Goal: Transaction & Acquisition: Purchase product/service

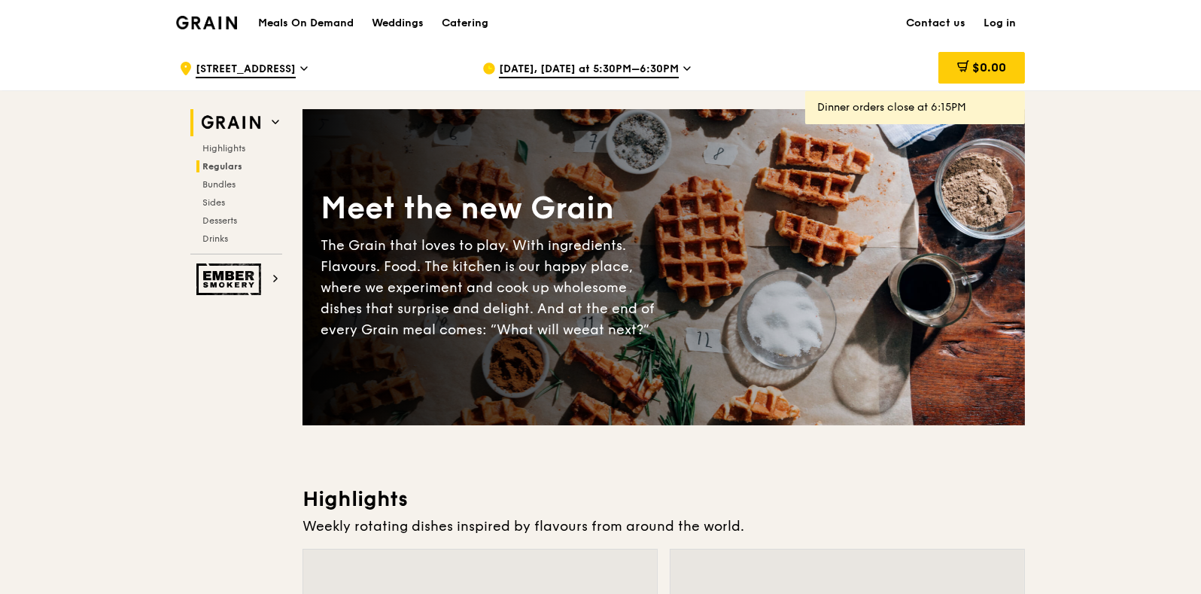
click at [226, 169] on span "Regulars" at bounding box center [222, 166] width 40 height 11
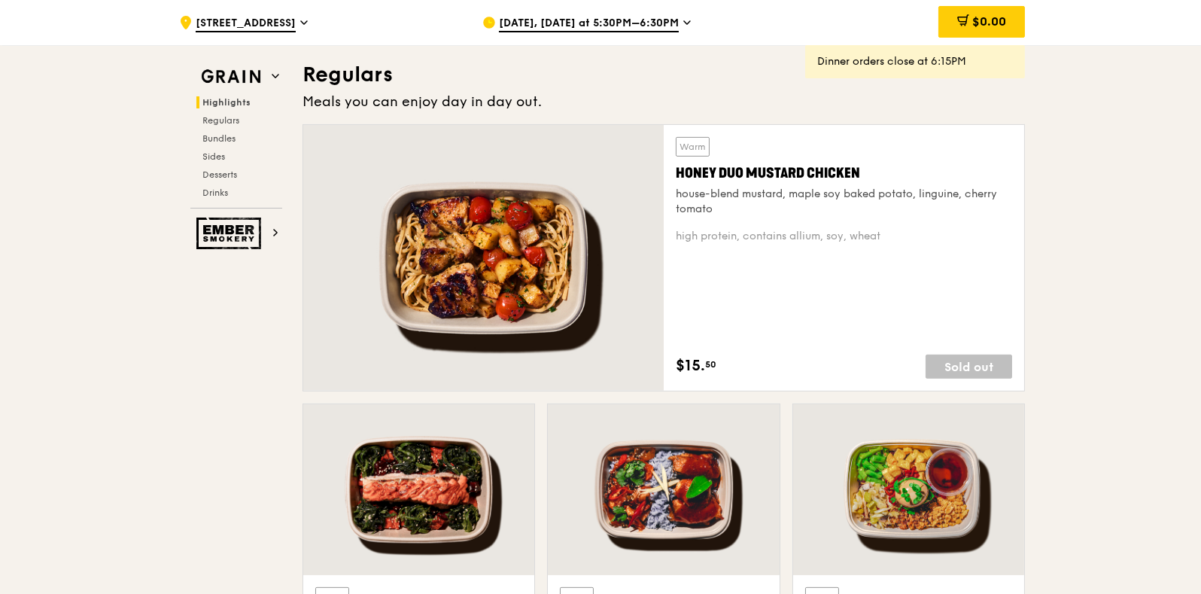
scroll to position [973, 0]
click at [536, 25] on span "Aug 21, Today at 5:30PM–6:30PM" at bounding box center [589, 24] width 180 height 17
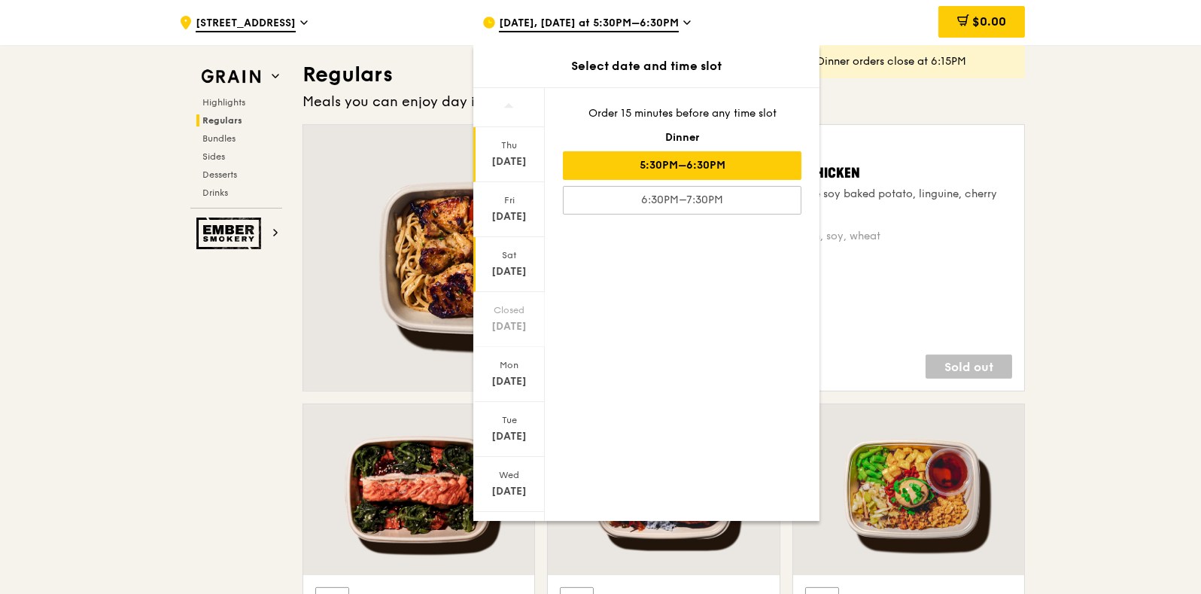
scroll to position [26, 0]
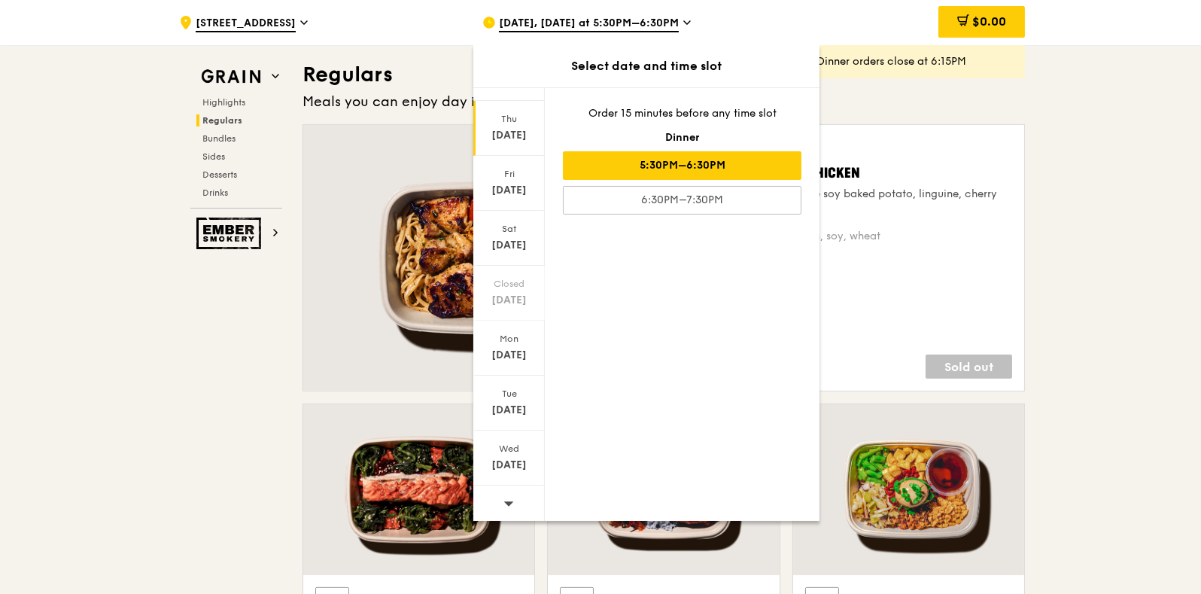
click at [524, 497] on div at bounding box center [508, 504] width 71 height 38
click at [530, 464] on div "Sep 3" at bounding box center [509, 464] width 67 height 15
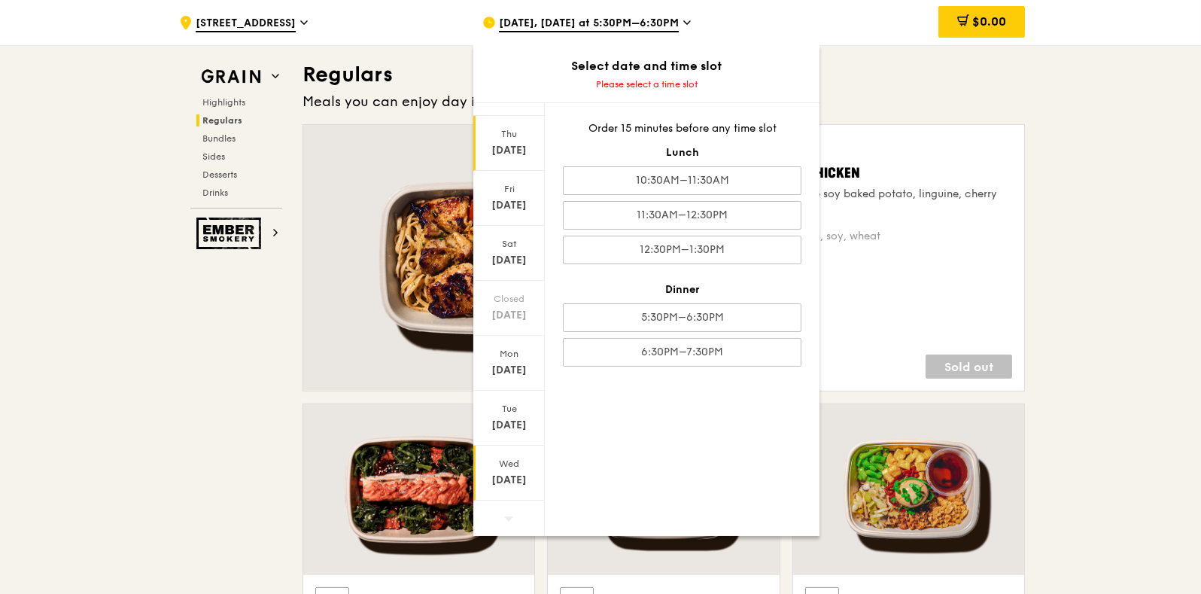
scroll to position [0, 0]
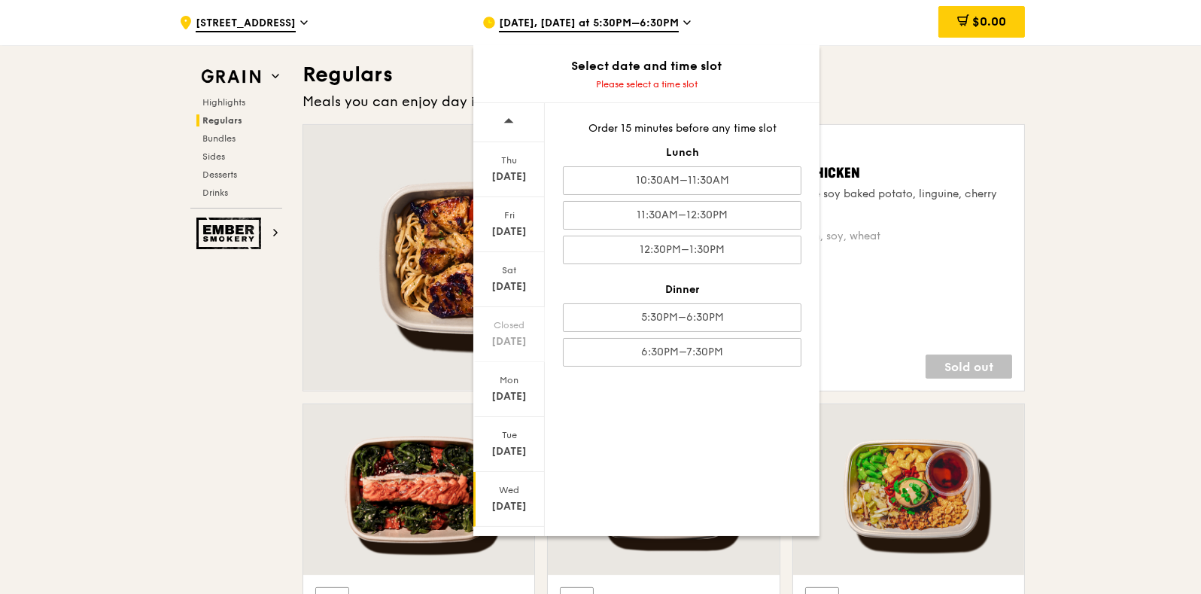
click at [516, 114] on div at bounding box center [508, 122] width 71 height 39
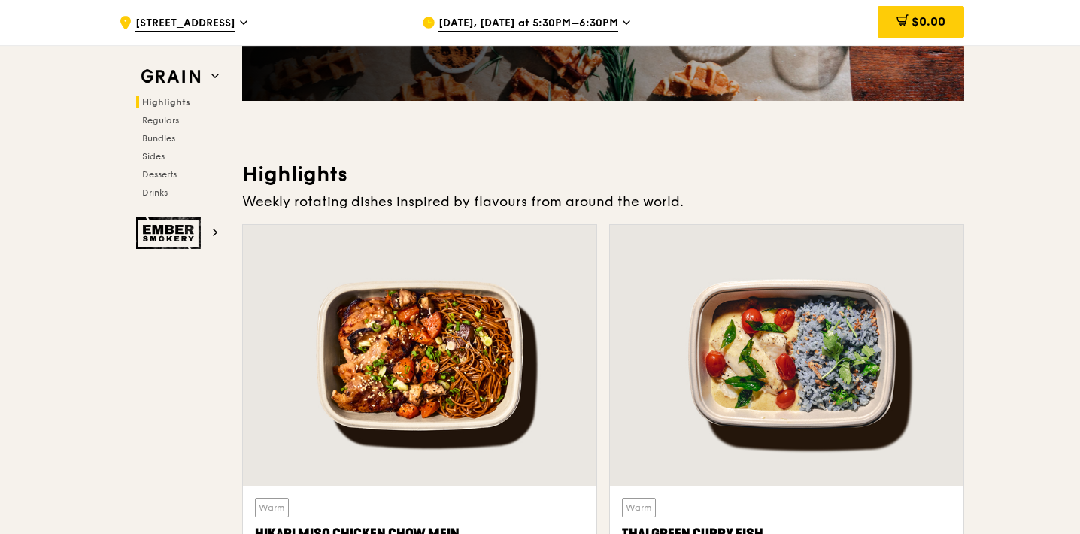
scroll to position [414, 0]
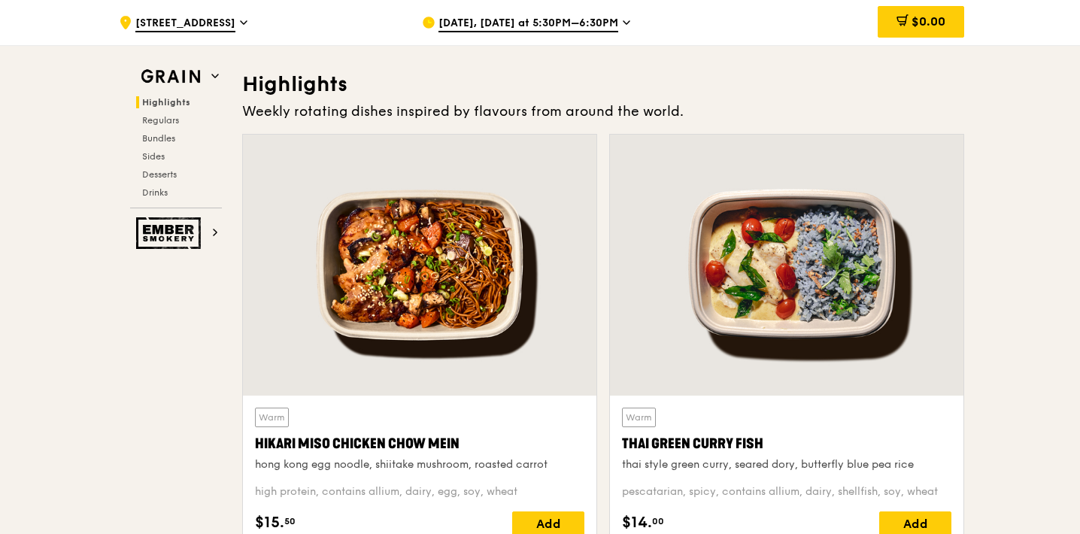
click at [157, 146] on div "Highlights Regulars Bundles Sides Desserts Drinks" at bounding box center [176, 147] width 92 height 102
click at [157, 142] on span "Bundles" at bounding box center [159, 138] width 35 height 11
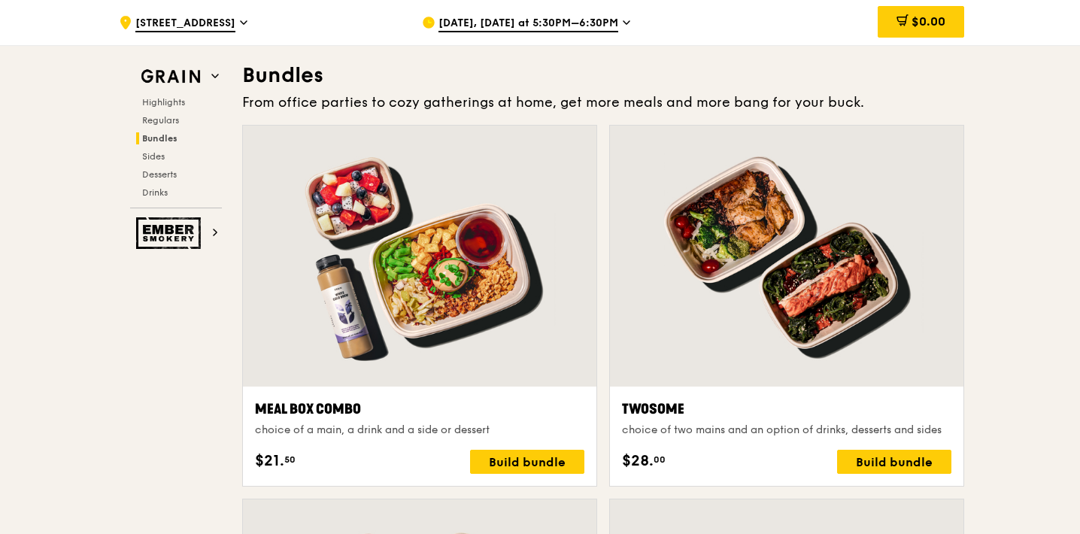
scroll to position [2152, 0]
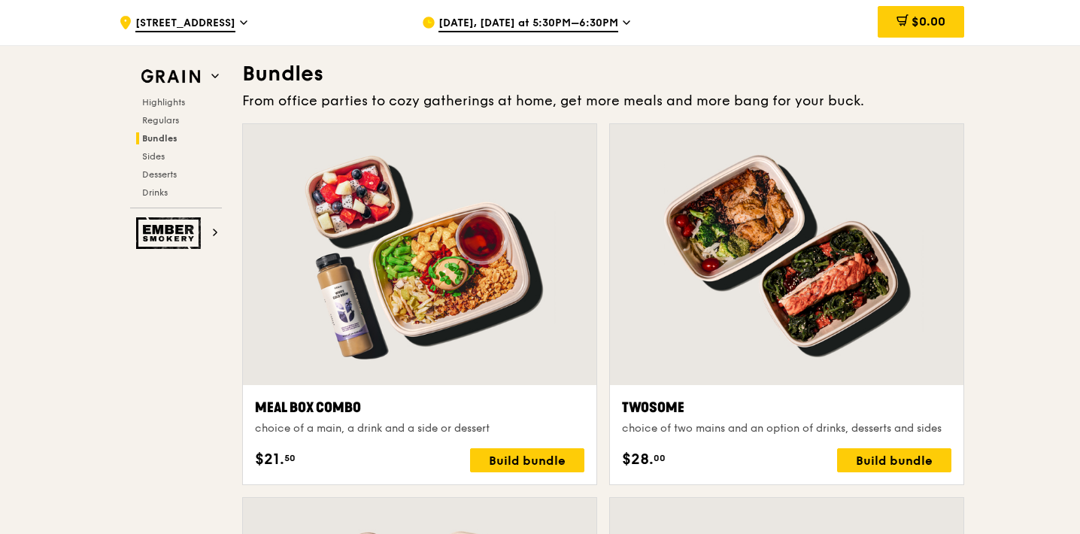
click at [771, 304] on div at bounding box center [787, 254] width 354 height 261
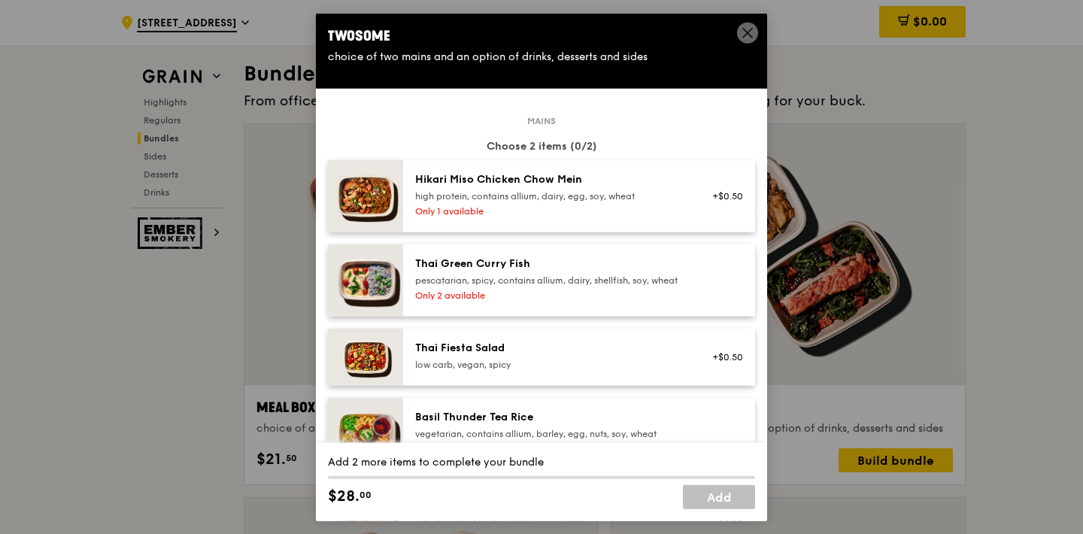
click at [755, 27] on span at bounding box center [747, 33] width 21 height 21
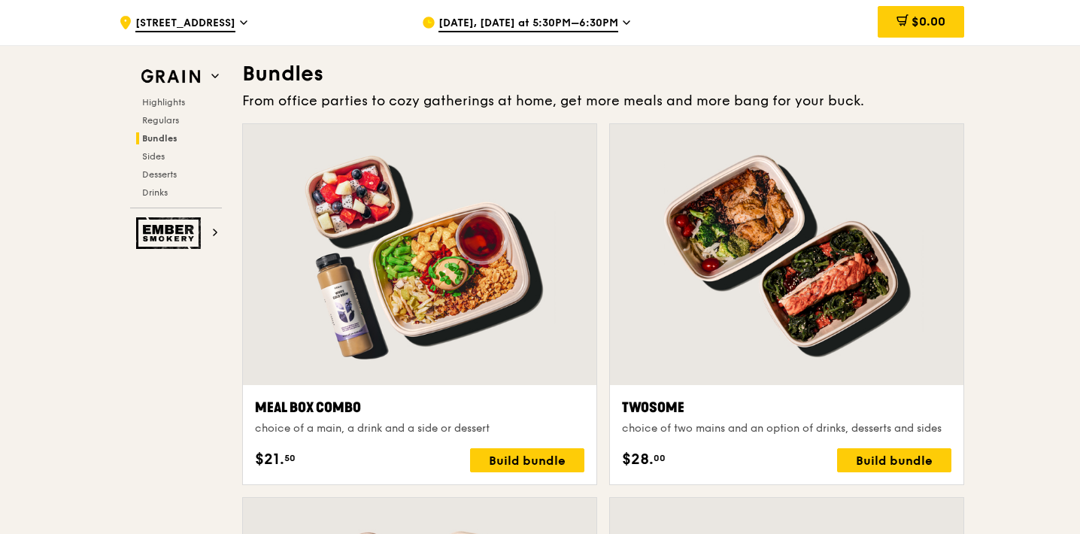
click at [552, 14] on div "Aug 21, Today at 5:30PM–6:30PM" at bounding box center [561, 22] width 279 height 45
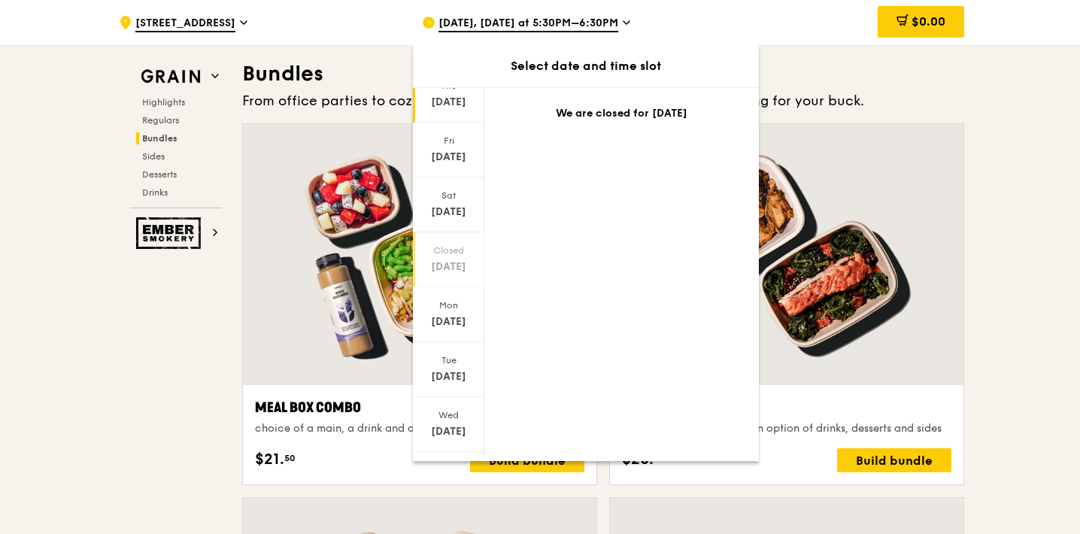
scroll to position [89, 0]
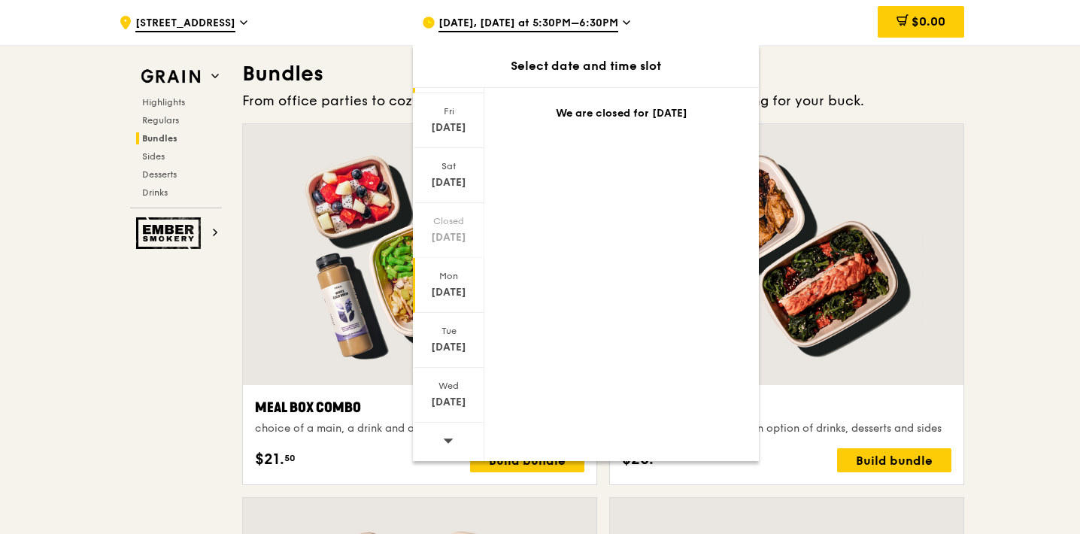
click at [447, 290] on div "Aug 25" at bounding box center [448, 292] width 67 height 15
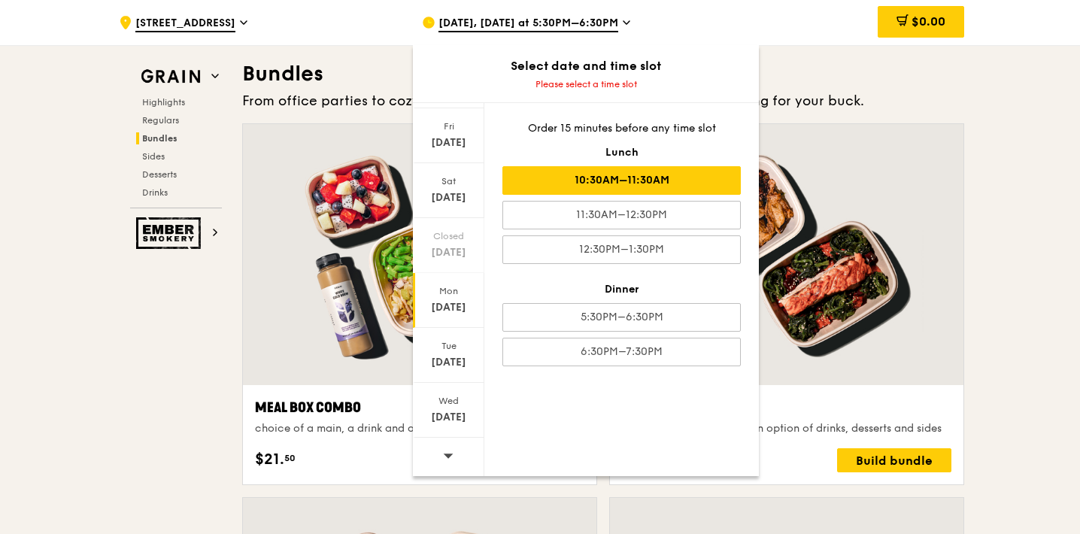
click at [610, 184] on div "10:30AM–11:30AM" at bounding box center [622, 180] width 239 height 29
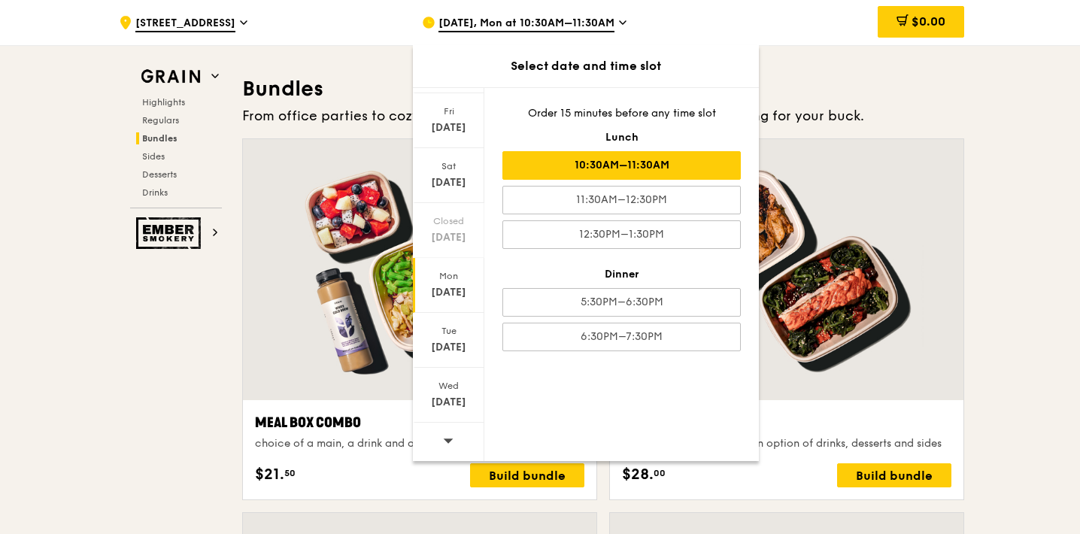
scroll to position [2167, 0]
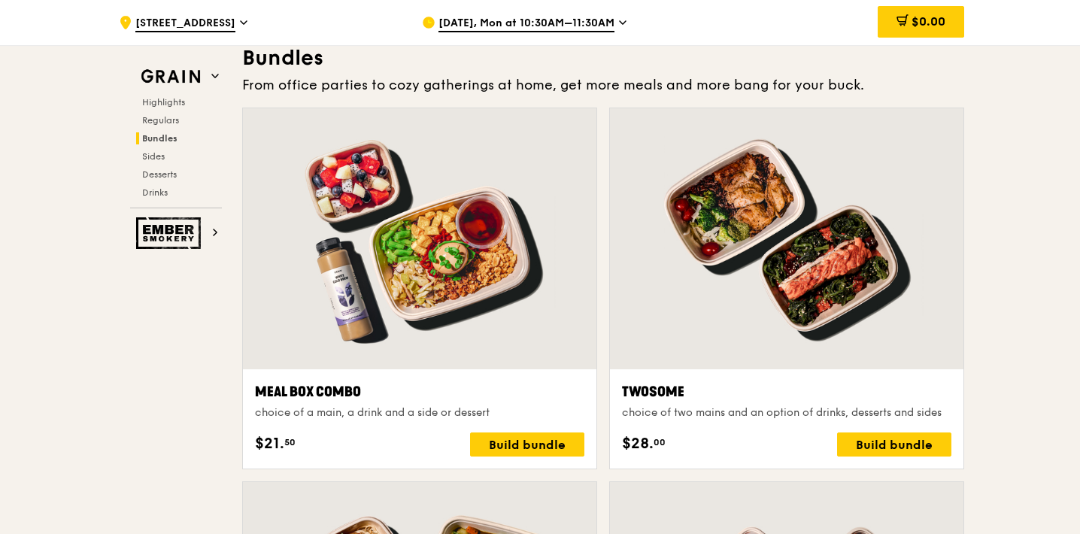
scroll to position [2196, 0]
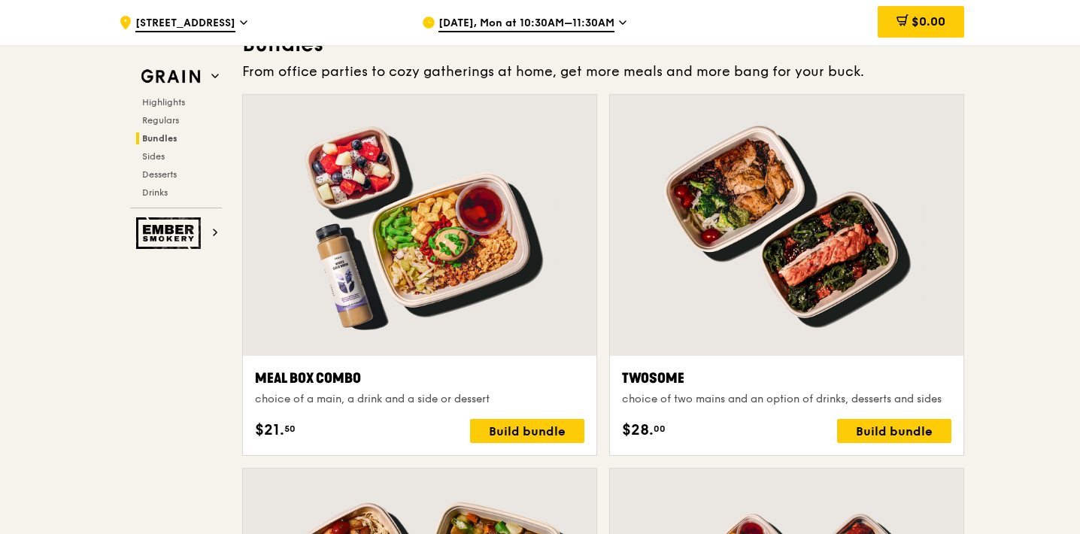
click at [779, 201] on div at bounding box center [787, 225] width 354 height 261
drag, startPoint x: 609, startPoint y: 374, endPoint x: 688, endPoint y: 375, distance: 78.3
click at [687, 375] on div "Twosome choice of two mains and an option of drinks, desserts and sides $28. 00…" at bounding box center [786, 275] width 355 height 362
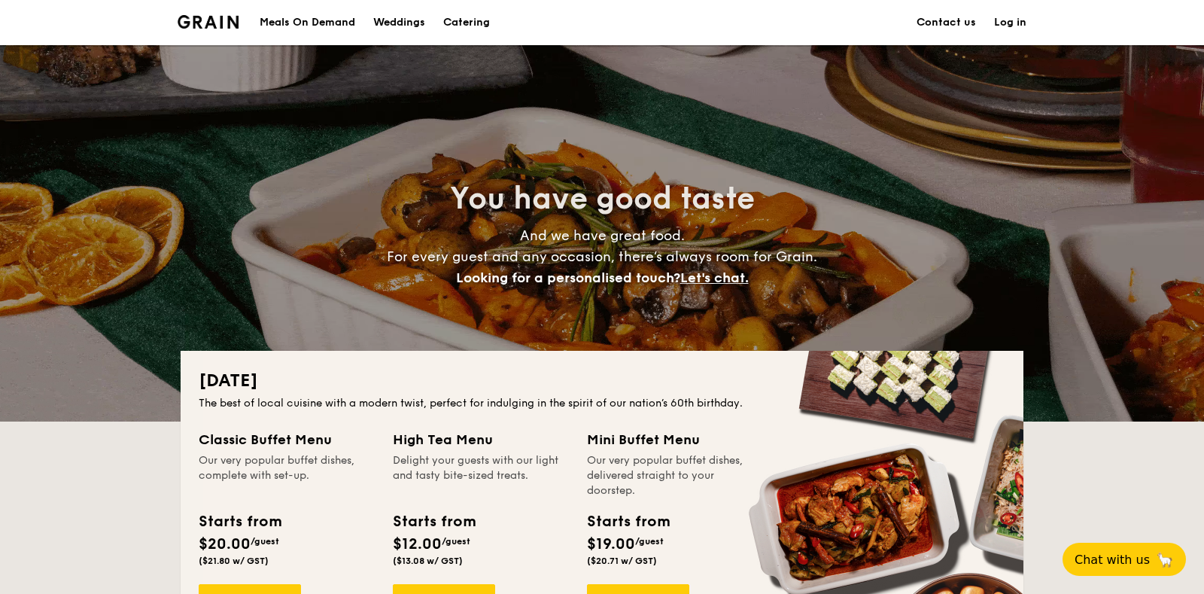
click at [331, 31] on div "Meals On Demand" at bounding box center [308, 22] width 96 height 45
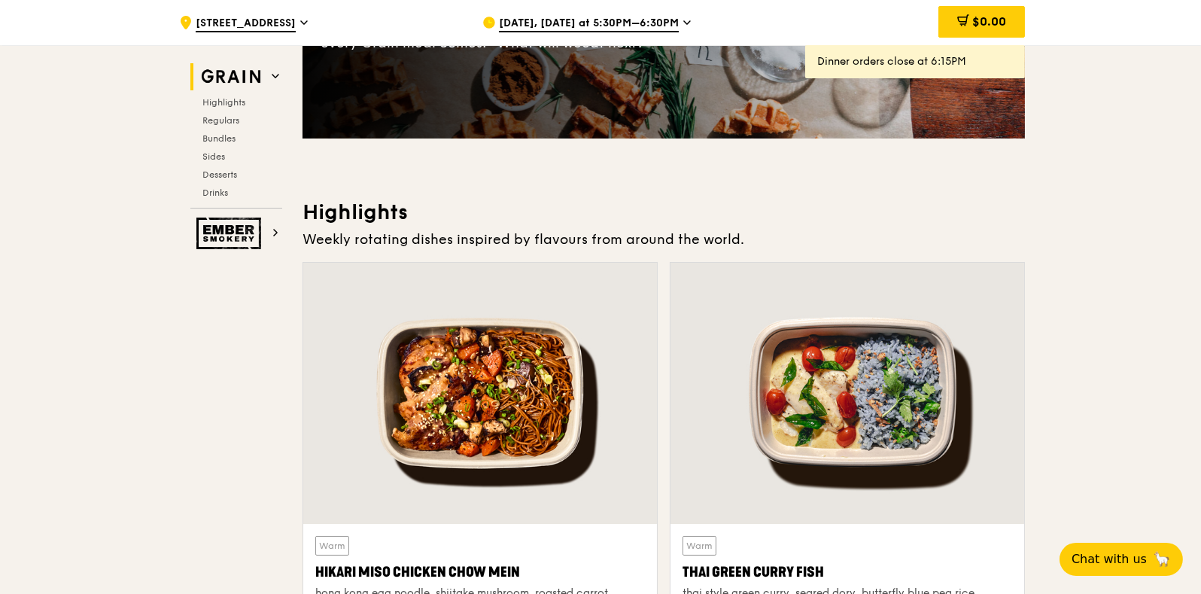
scroll to position [376, 0]
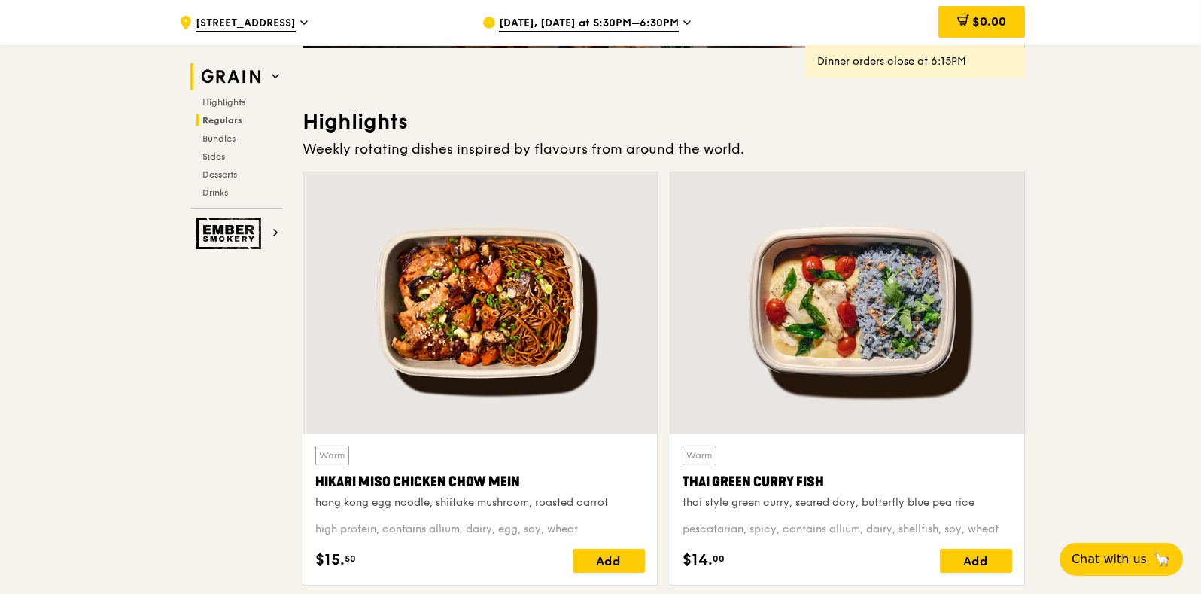
click at [244, 122] on h2 "Regulars" at bounding box center [239, 120] width 86 height 12
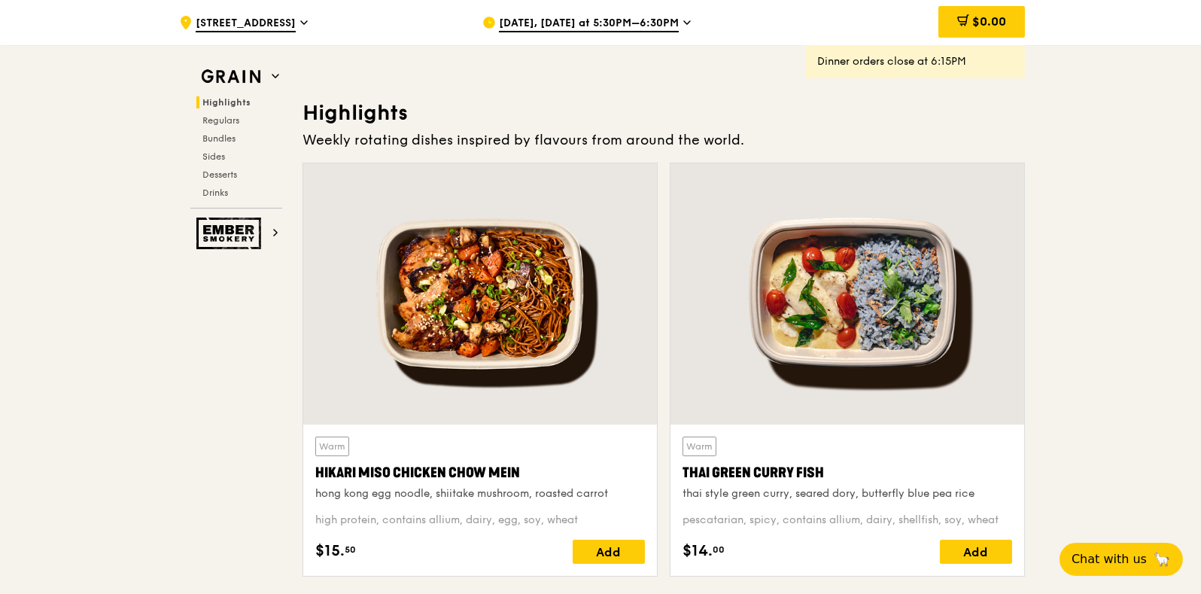
scroll to position [374, 0]
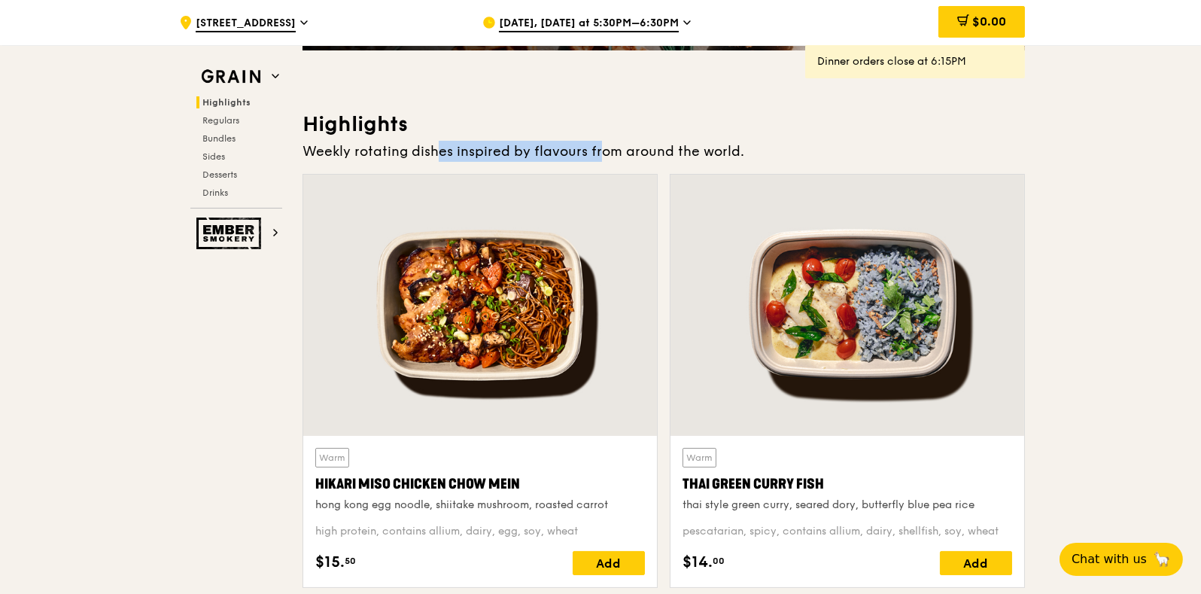
drag, startPoint x: 406, startPoint y: 156, endPoint x: 570, endPoint y: 156, distance: 163.3
click at [570, 156] on div "Weekly rotating dishes inspired by flavours from around the world." at bounding box center [663, 151] width 722 height 21
click at [236, 140] on span "Bundles" at bounding box center [219, 138] width 35 height 11
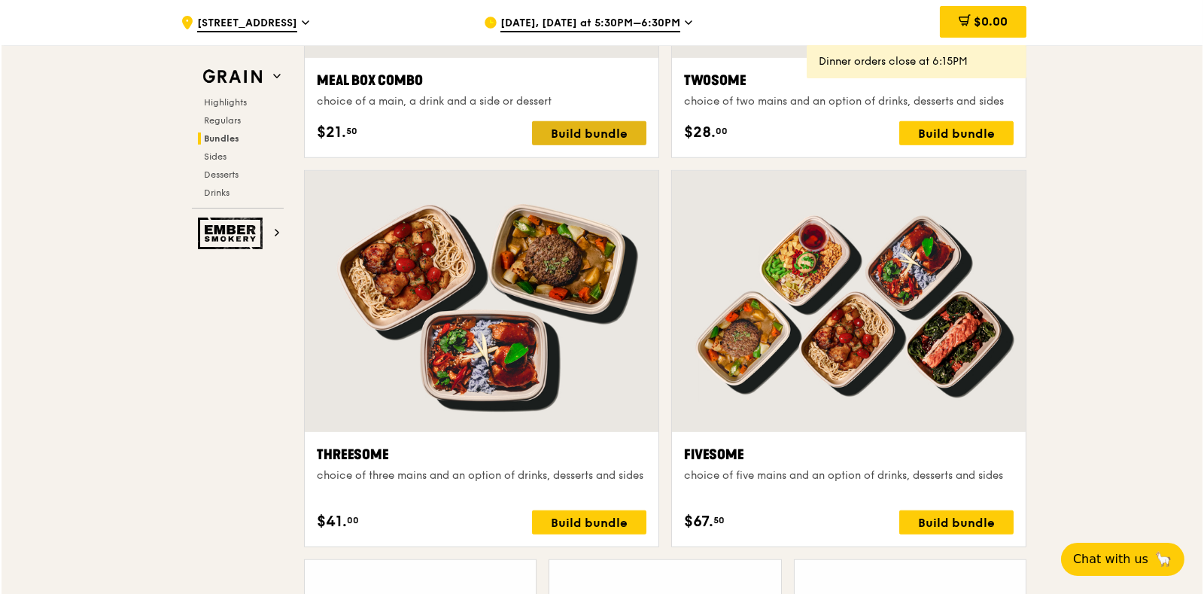
scroll to position [2506, 0]
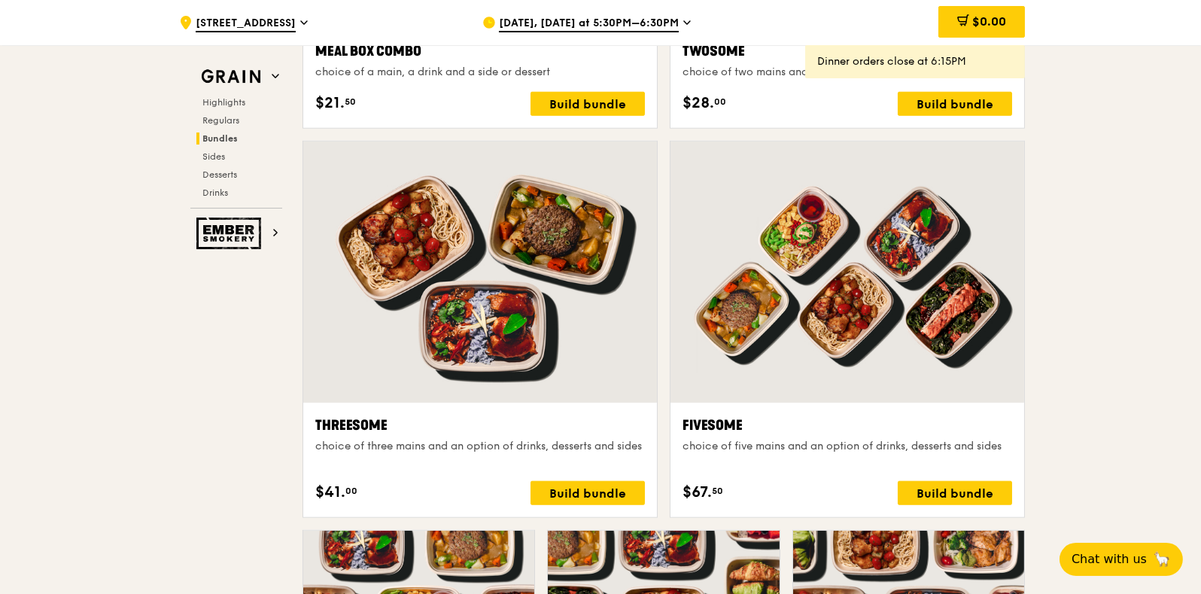
click at [784, 283] on div at bounding box center [847, 271] width 354 height 261
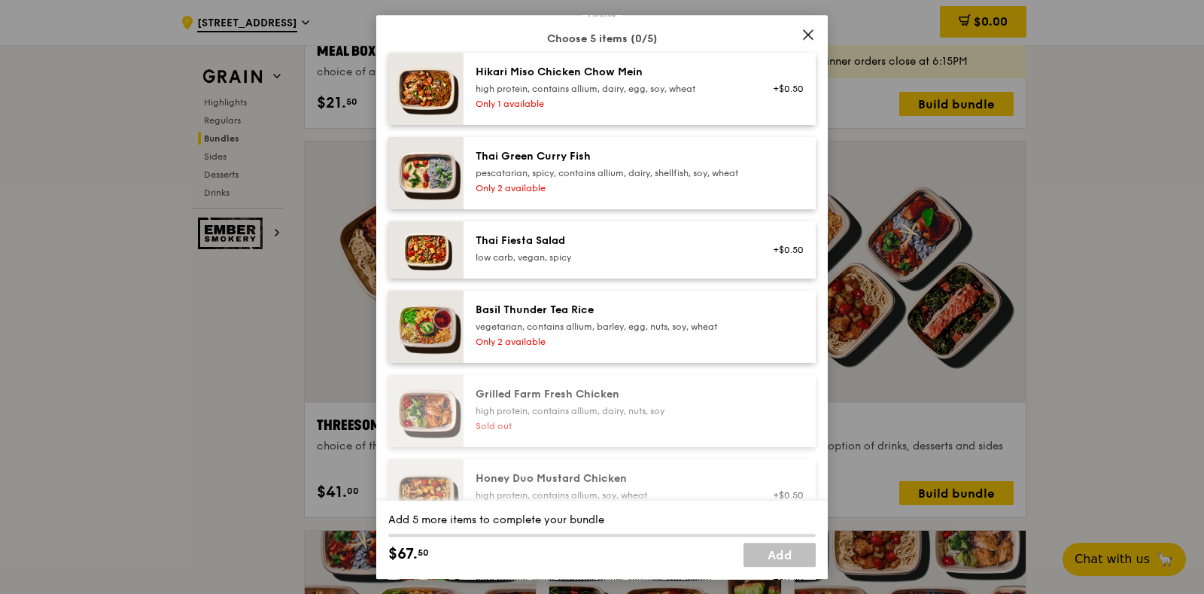
scroll to position [45, 0]
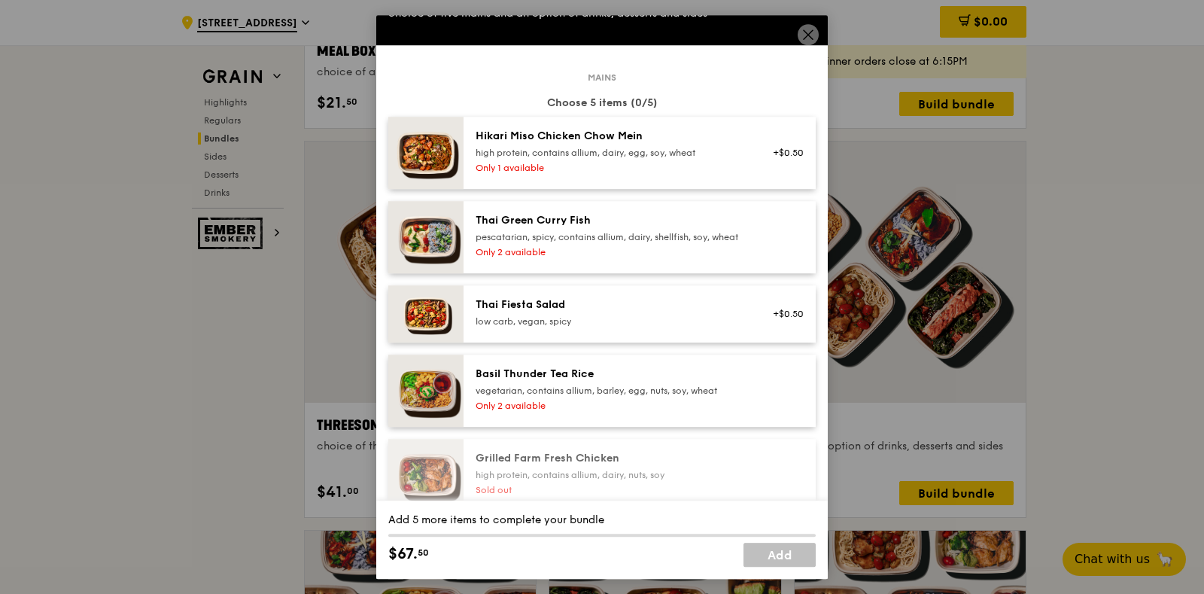
click at [813, 35] on icon at bounding box center [808, 35] width 14 height 14
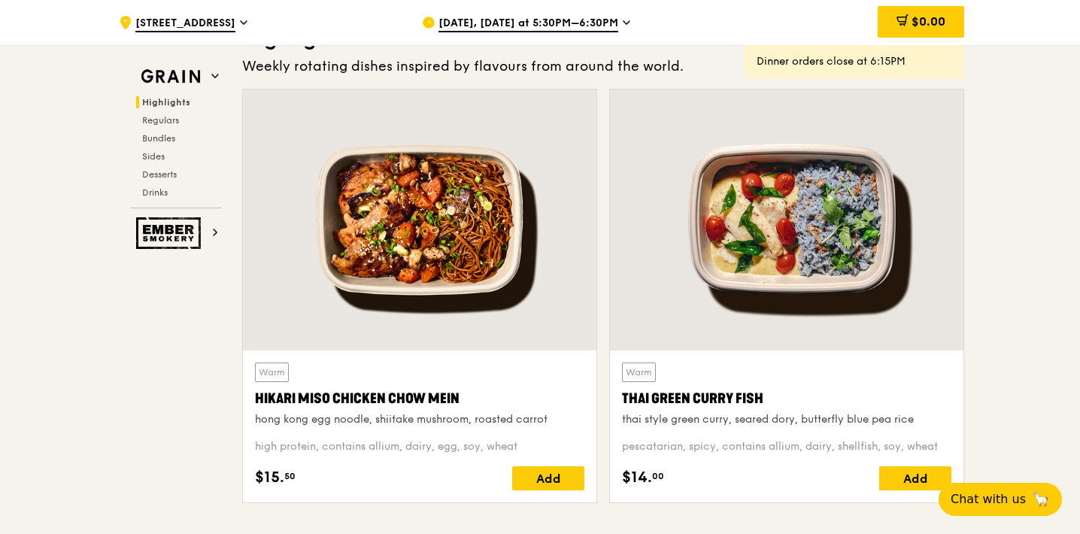
scroll to position [530, 0]
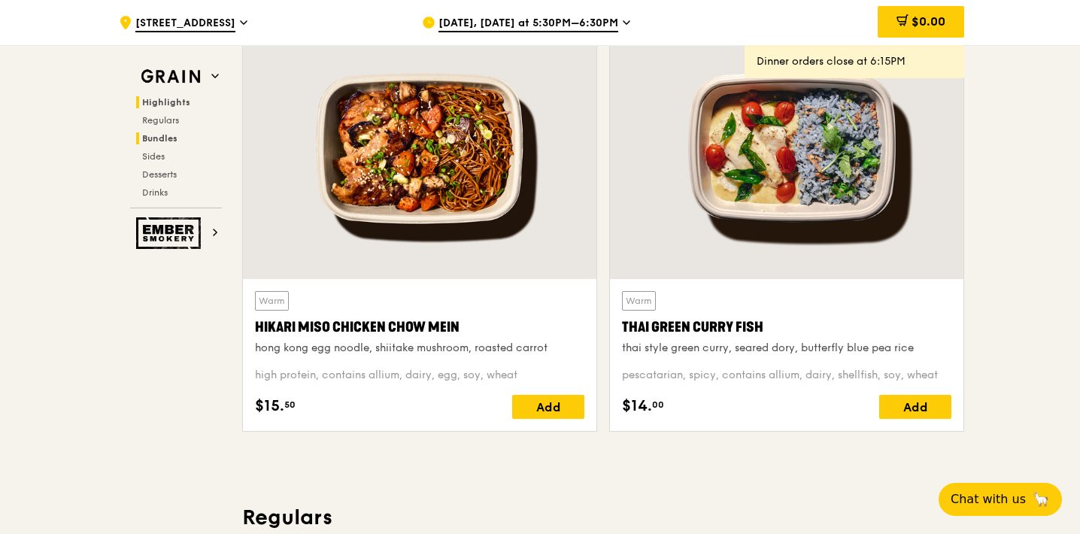
click at [168, 134] on span "Bundles" at bounding box center [159, 138] width 35 height 11
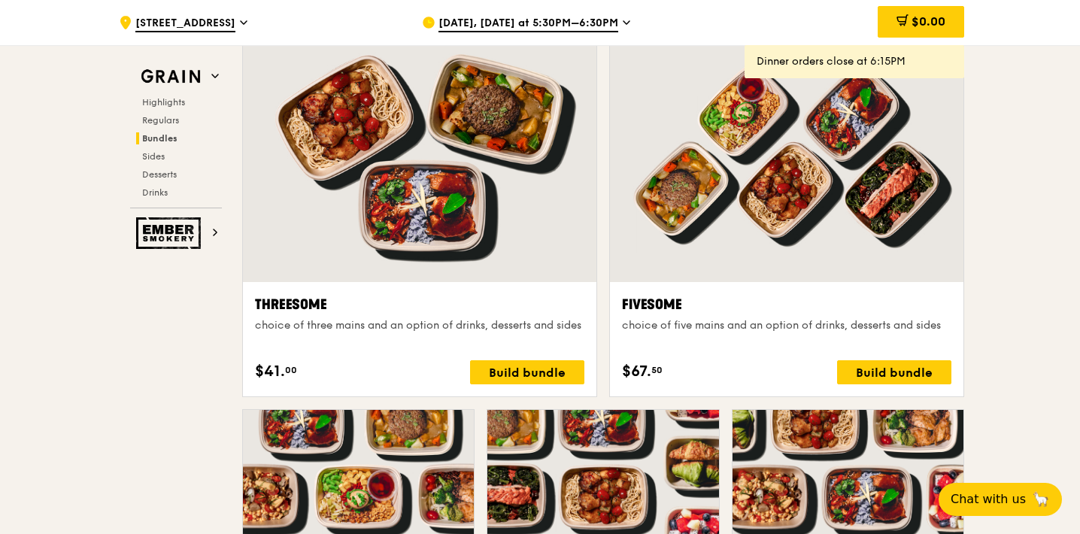
scroll to position [2618, 0]
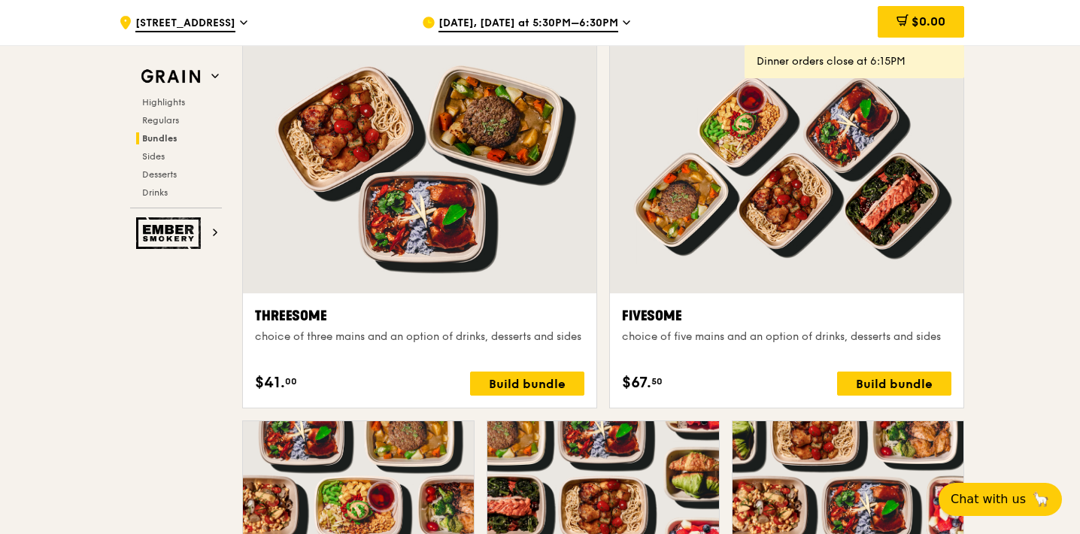
click at [490, 231] on div at bounding box center [420, 162] width 354 height 261
click at [167, 91] on div "Grain Highlights Regulars Bundles Sides Desserts Drinks" at bounding box center [176, 135] width 92 height 145
click at [167, 94] on div "Grain Highlights Regulars Bundles Sides Desserts Drinks" at bounding box center [176, 135] width 92 height 145
click at [167, 104] on span "Highlights" at bounding box center [166, 102] width 48 height 11
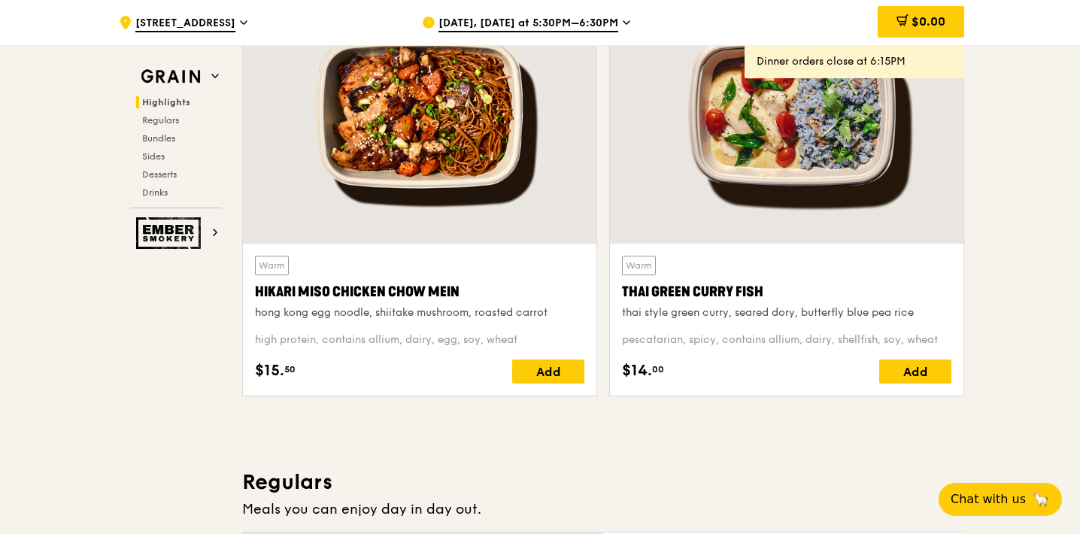
scroll to position [424, 0]
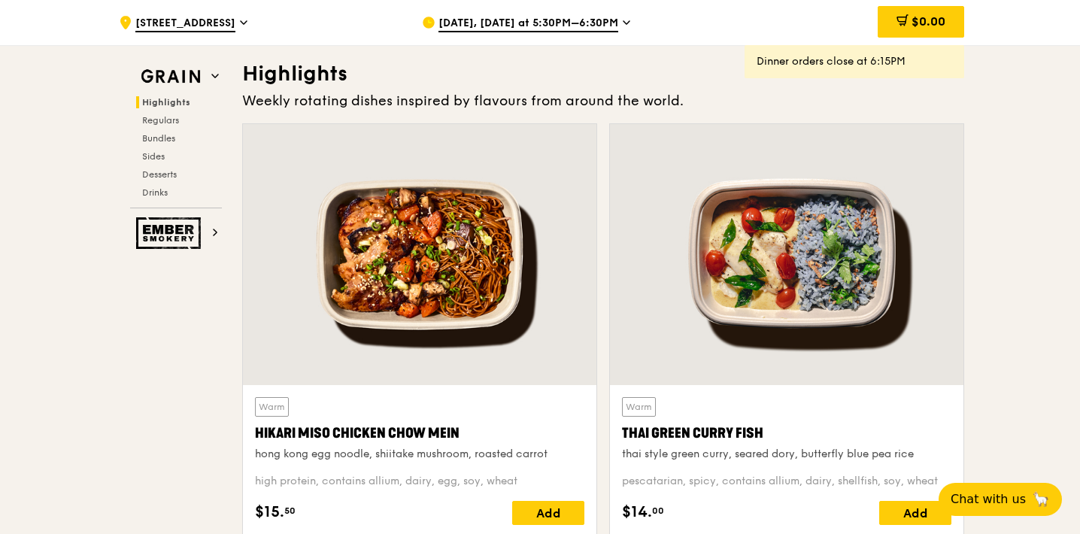
click at [519, 16] on span "Aug 21, Today at 5:30PM–6:30PM" at bounding box center [529, 24] width 180 height 17
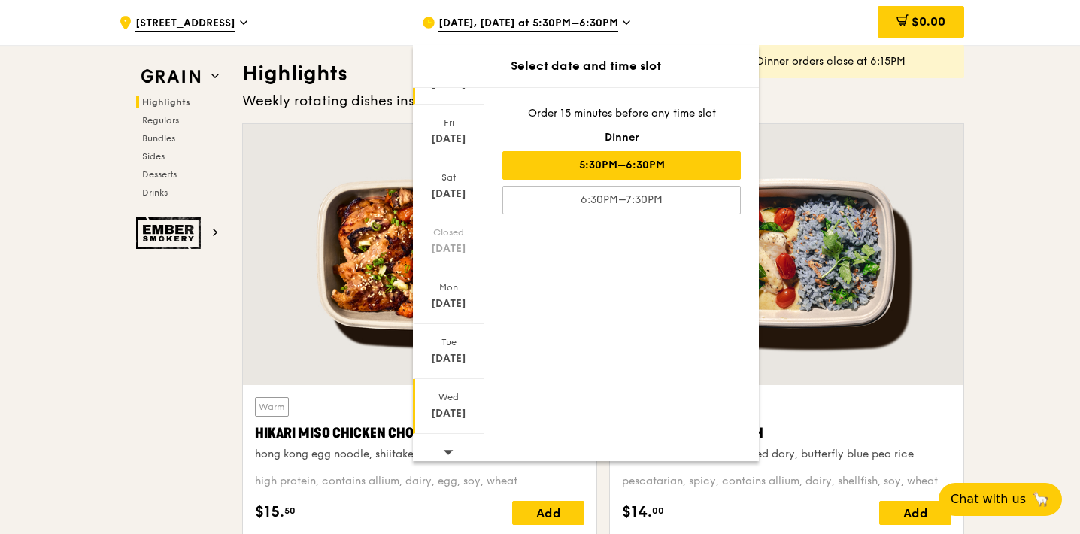
scroll to position [89, 0]
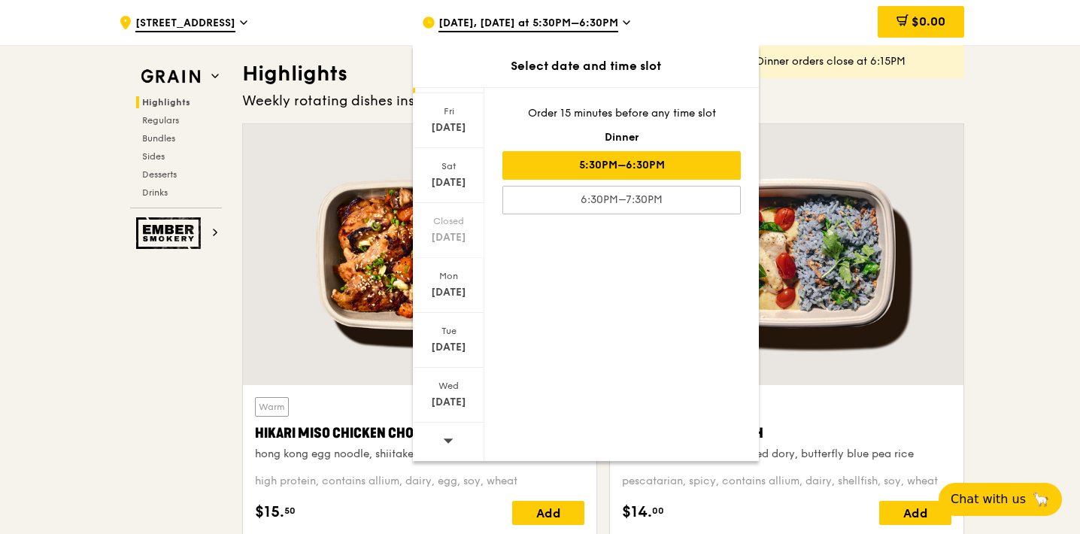
click at [445, 429] on span at bounding box center [448, 440] width 11 height 35
click at [446, 429] on span at bounding box center [448, 440] width 11 height 35
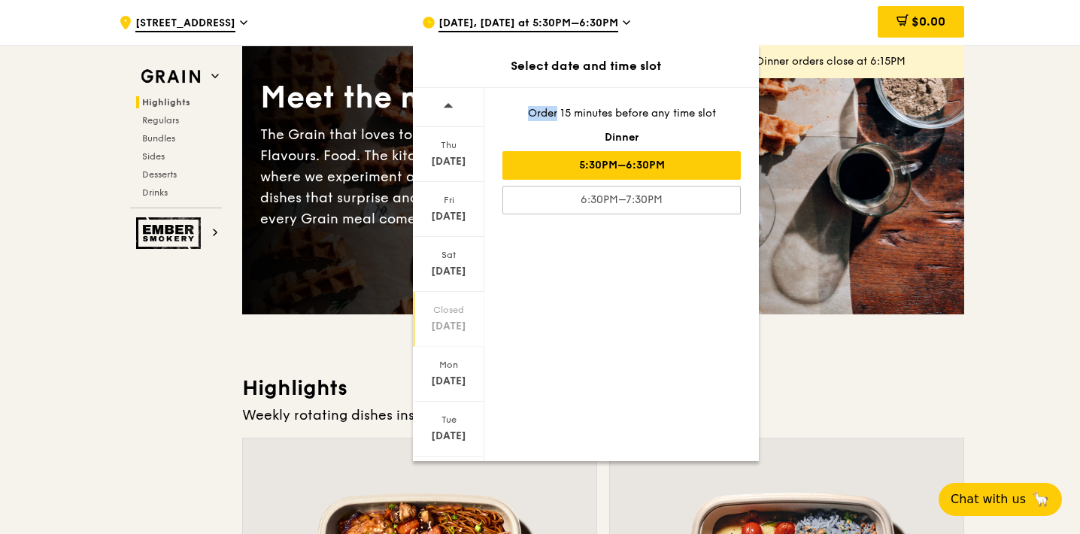
scroll to position [0, 0]
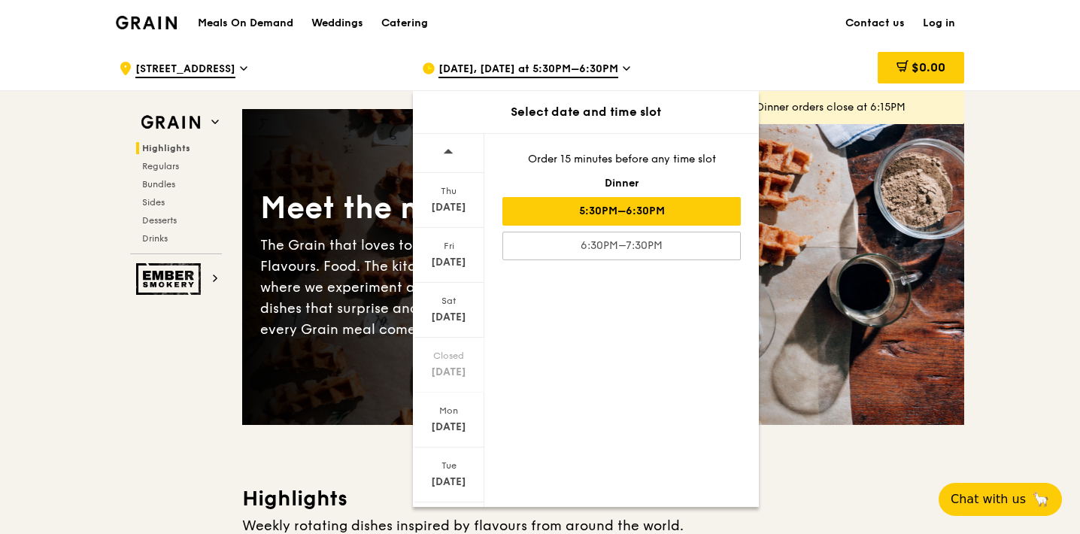
click at [443, 145] on span at bounding box center [448, 151] width 11 height 35
click at [443, 146] on icon at bounding box center [448, 151] width 11 height 11
